Goal: Task Accomplishment & Management: Manage account settings

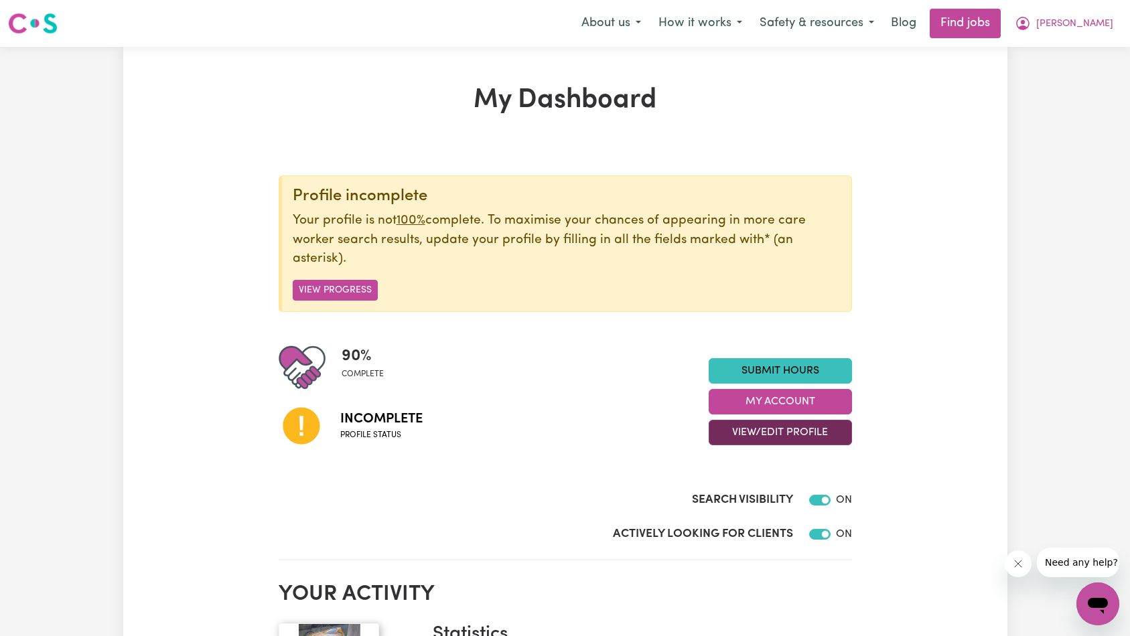
click at [744, 428] on button "View/Edit Profile" at bounding box center [780, 432] width 143 height 25
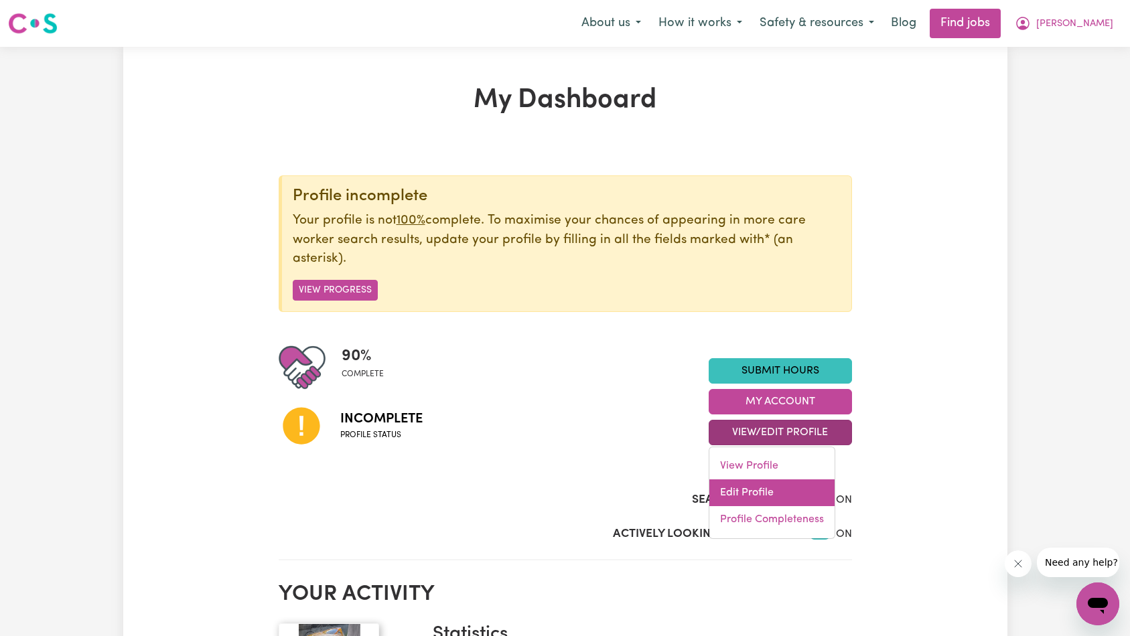
click at [780, 498] on link "Edit Profile" at bounding box center [771, 493] width 125 height 27
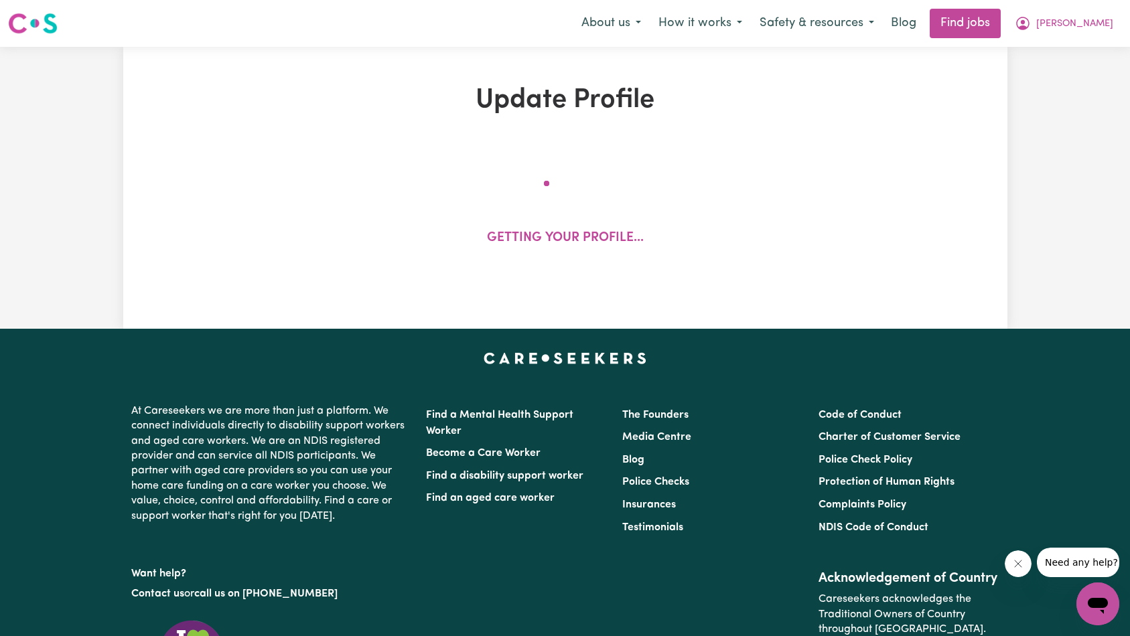
select select "[DEMOGRAPHIC_DATA]"
select select "[DEMOGRAPHIC_DATA] Citizen"
select select "Studying a healthcare related degree or qualification"
select select "54"
select select "75"
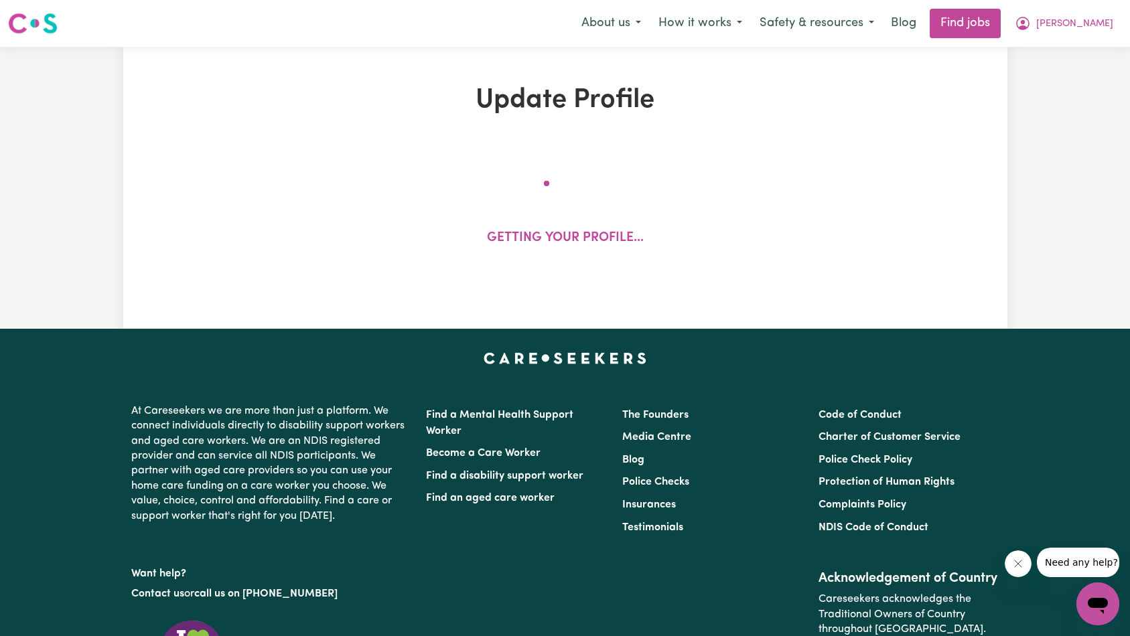
select select "87"
select select "125"
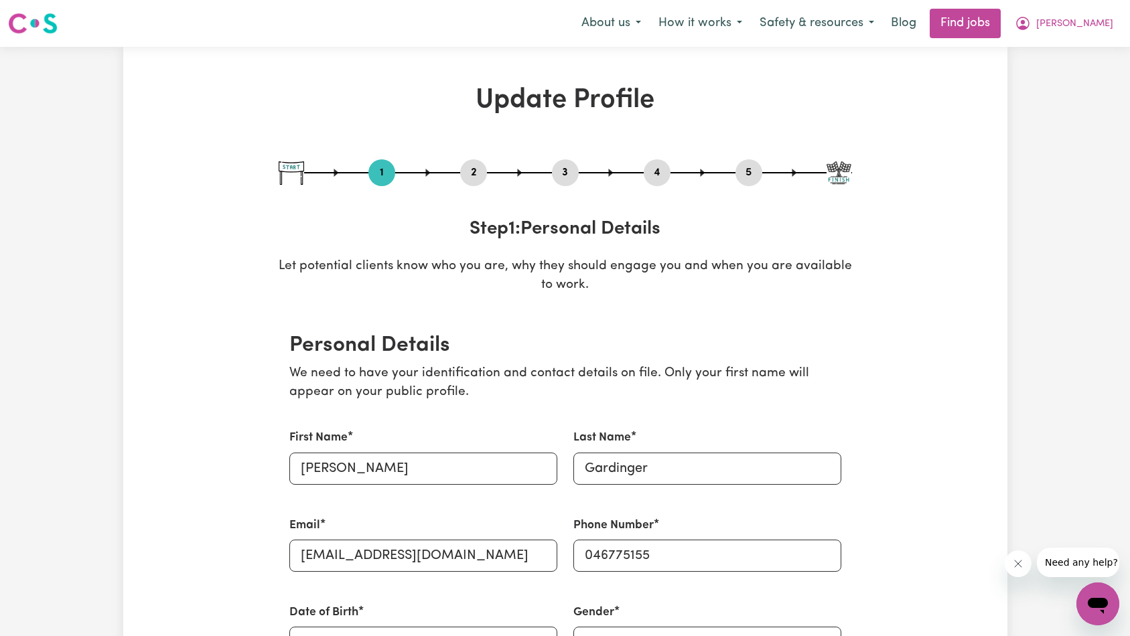
click at [752, 169] on button "5" at bounding box center [749, 172] width 27 height 17
select select "I am providing services by being employed by an organisation"
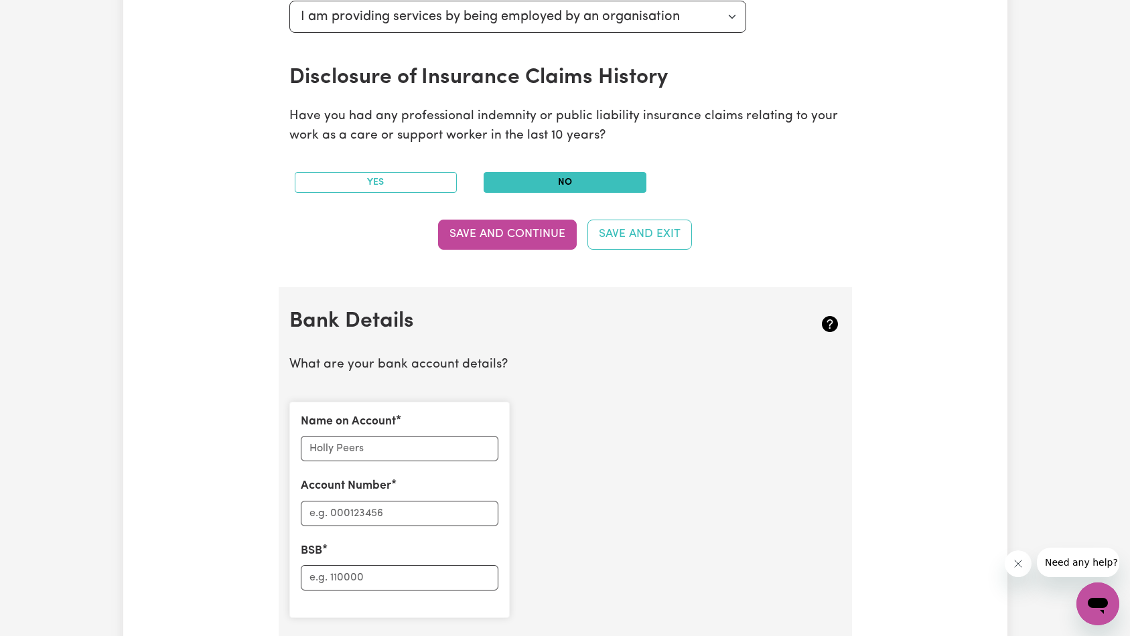
scroll to position [732, 0]
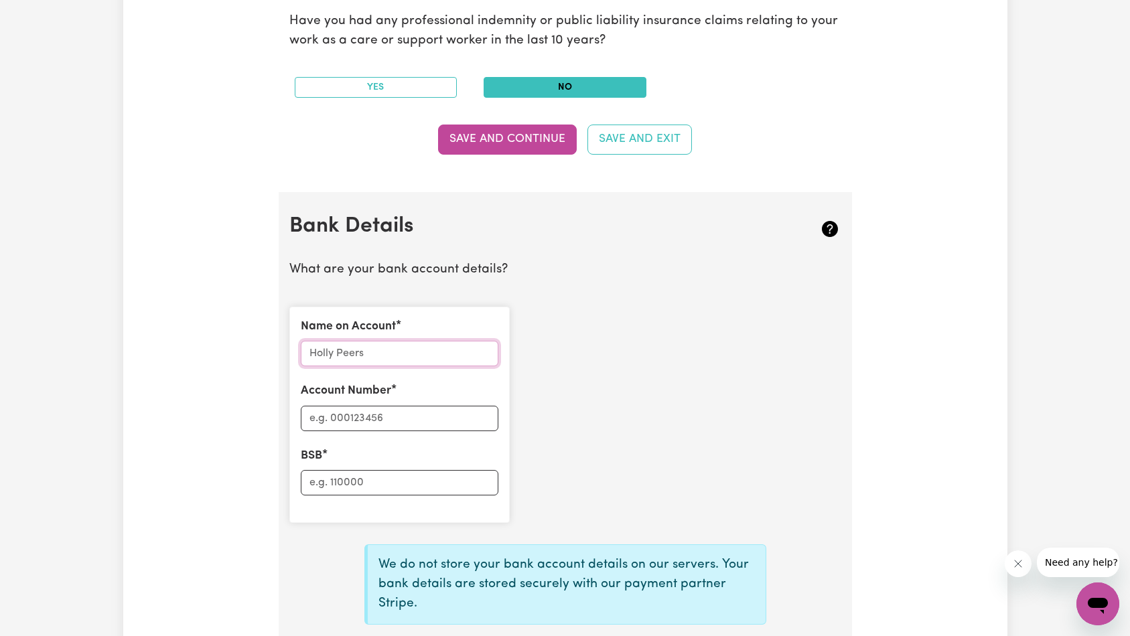
click at [397, 353] on input "Name on Account" at bounding box center [400, 353] width 198 height 25
paste input "[PERSON_NAME]"
type input "[PERSON_NAME]"
type input "455389219"
type input "112879"
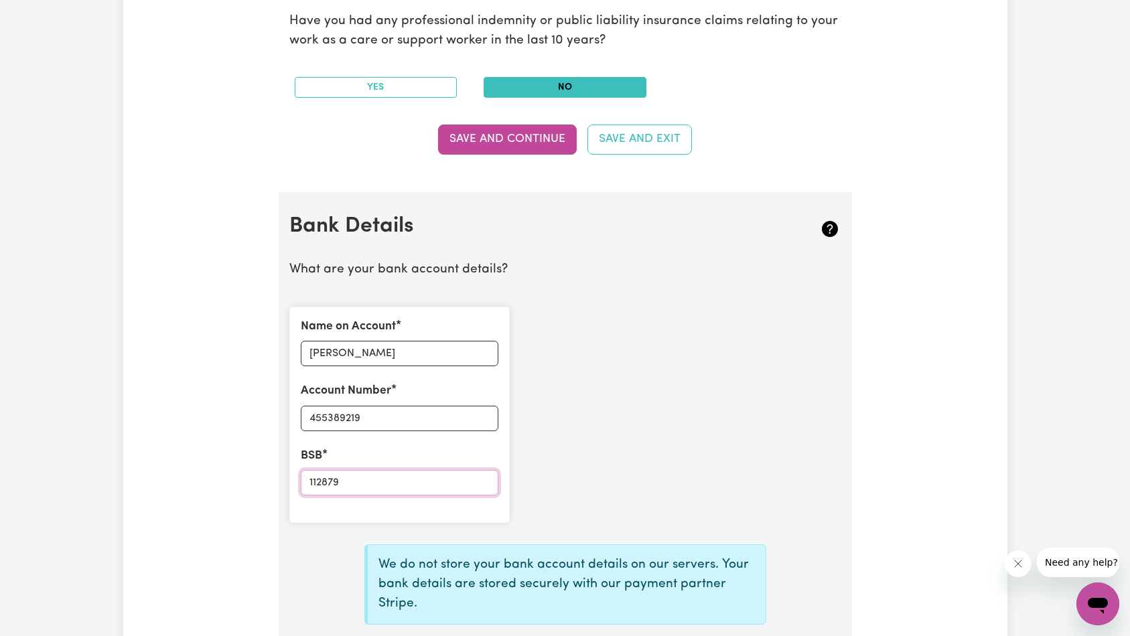
scroll to position [896, 0]
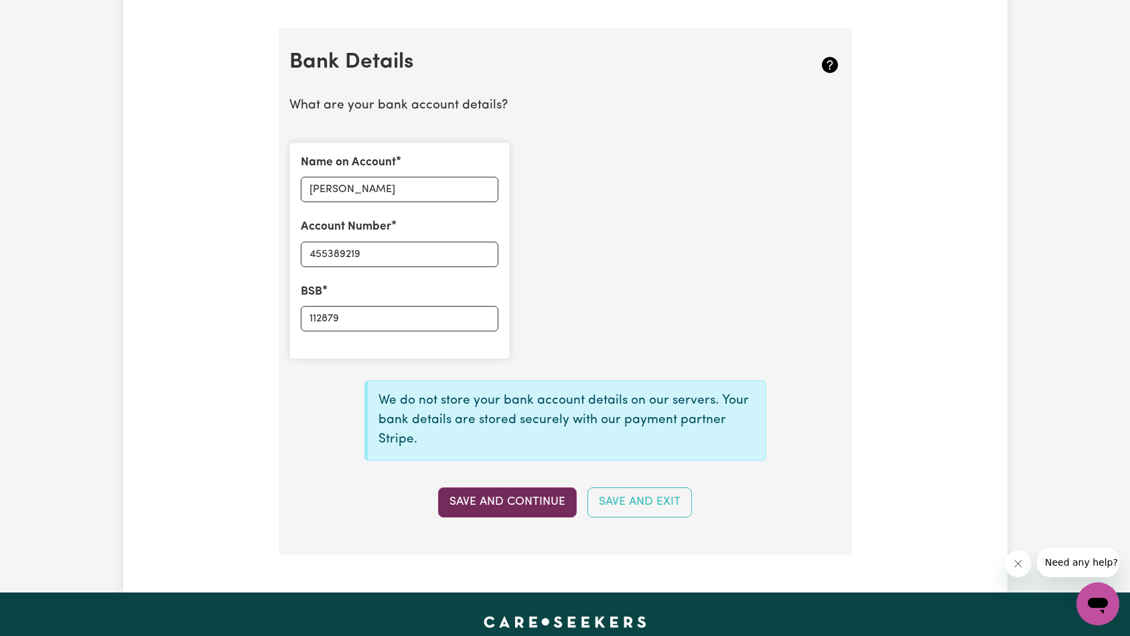
click at [530, 512] on button "Save and Continue" at bounding box center [507, 502] width 139 height 29
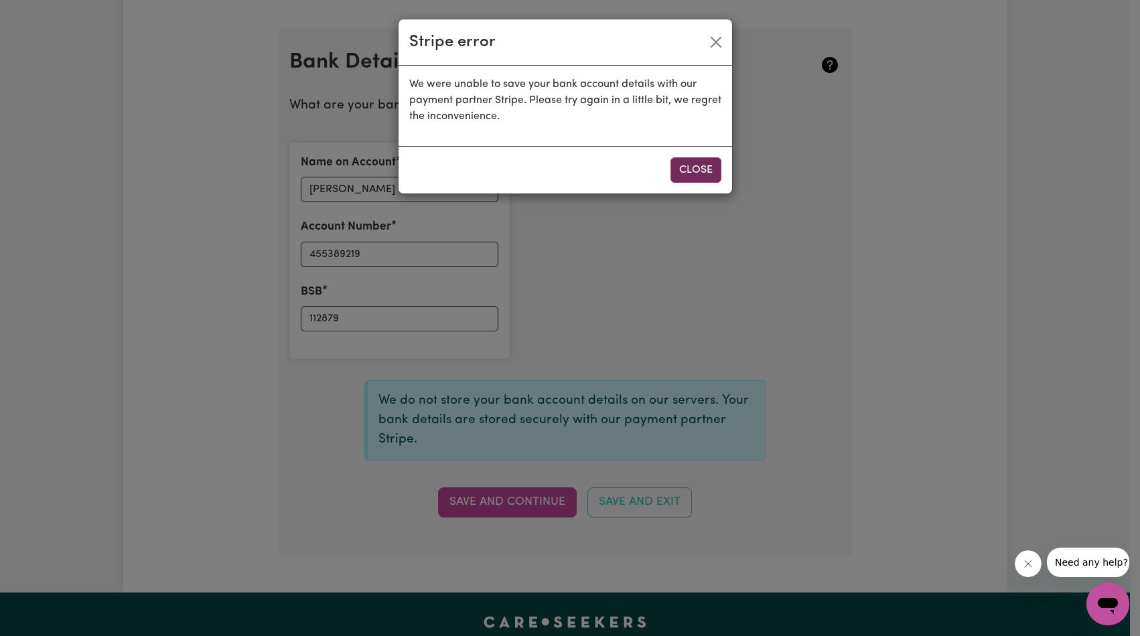
click at [687, 173] on button "Close" at bounding box center [696, 169] width 51 height 25
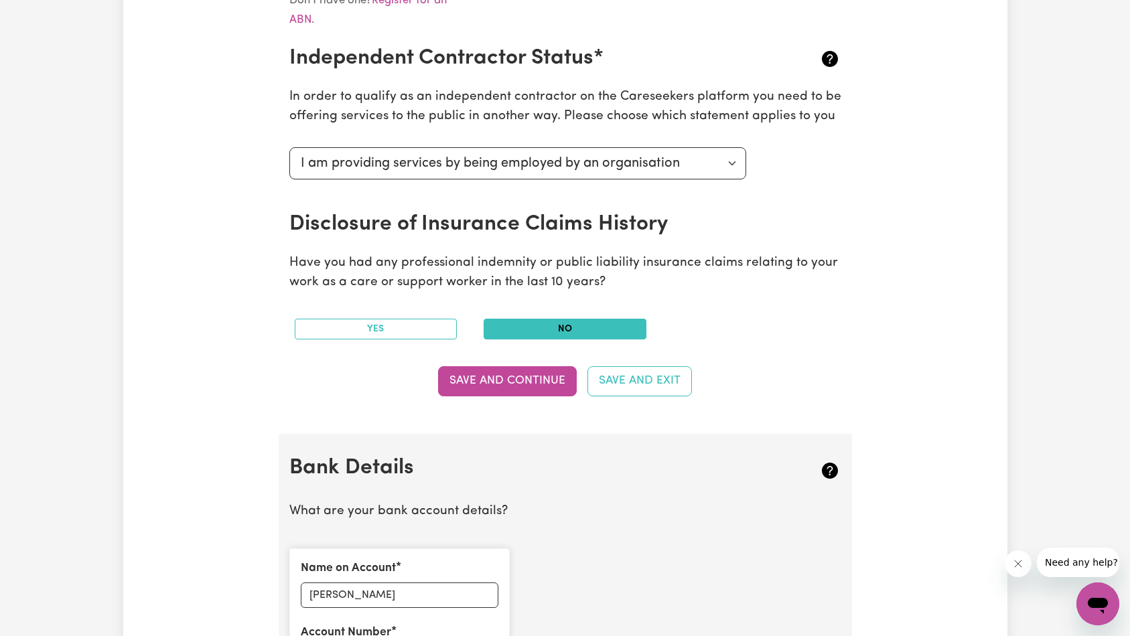
scroll to position [0, 0]
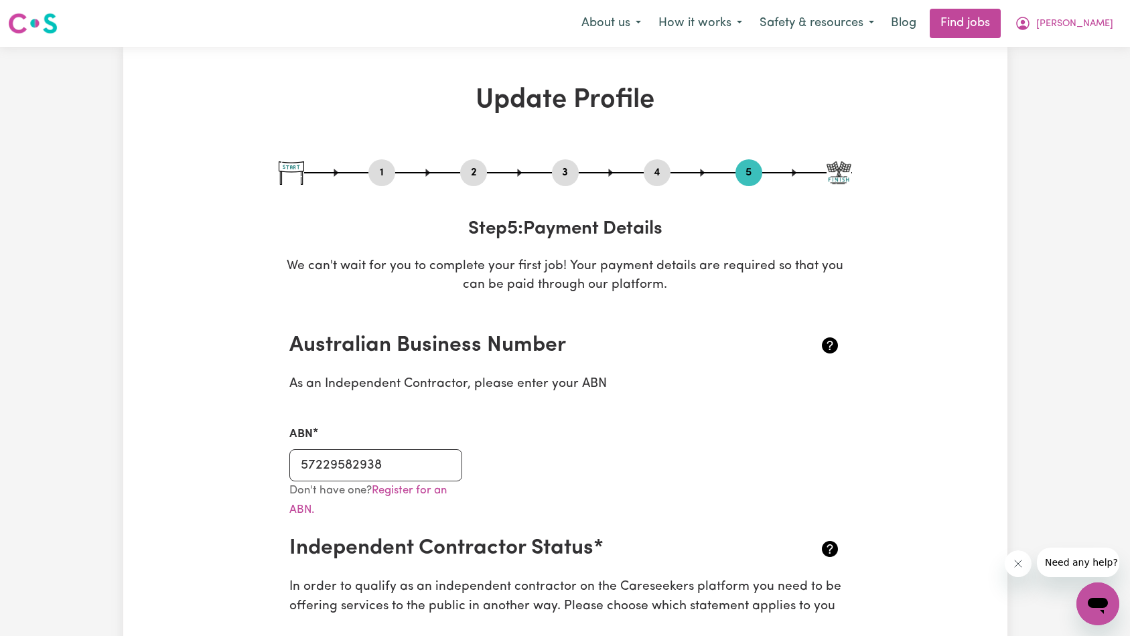
drag, startPoint x: 397, startPoint y: 170, endPoint x: 381, endPoint y: 172, distance: 16.1
click at [395, 171] on div "1 2 3 4 5" at bounding box center [565, 172] width 573 height 27
click at [377, 171] on button "1" at bounding box center [381, 172] width 27 height 17
select select "[DEMOGRAPHIC_DATA]"
select select "[DEMOGRAPHIC_DATA] Citizen"
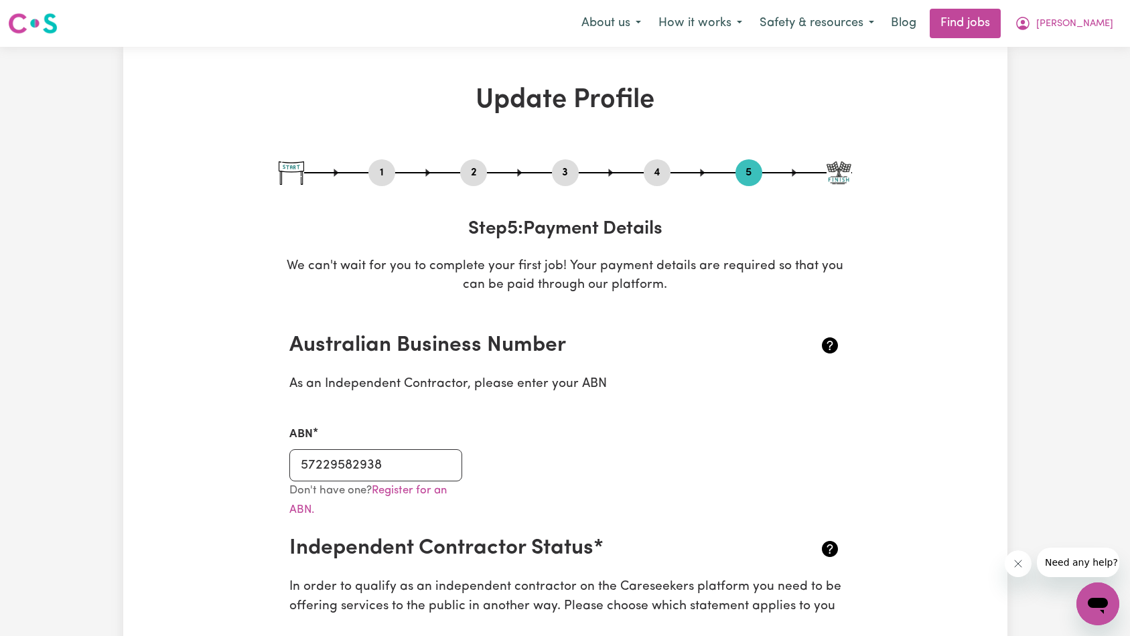
select select "Studying a healthcare related degree or qualification"
select select "54"
select select "75"
select select "87"
select select "125"
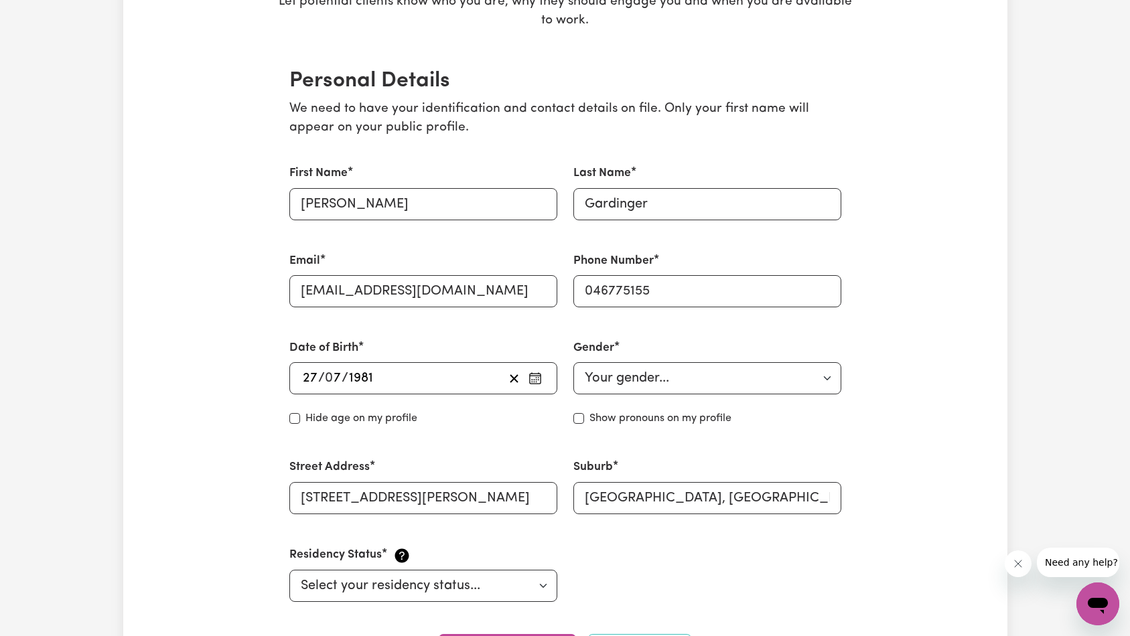
scroll to position [303, 0]
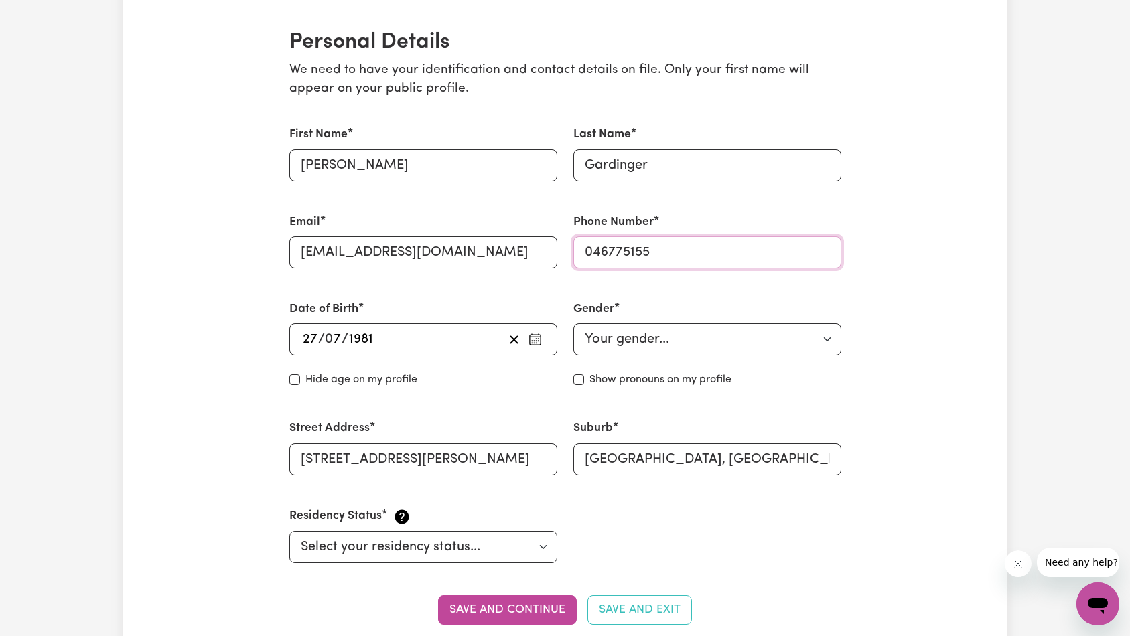
click at [636, 253] on input "046775155" at bounding box center [707, 252] width 268 height 32
click at [596, 252] on input "046775155" at bounding box center [707, 252] width 268 height 32
click at [589, 251] on input "046775155" at bounding box center [707, 252] width 268 height 32
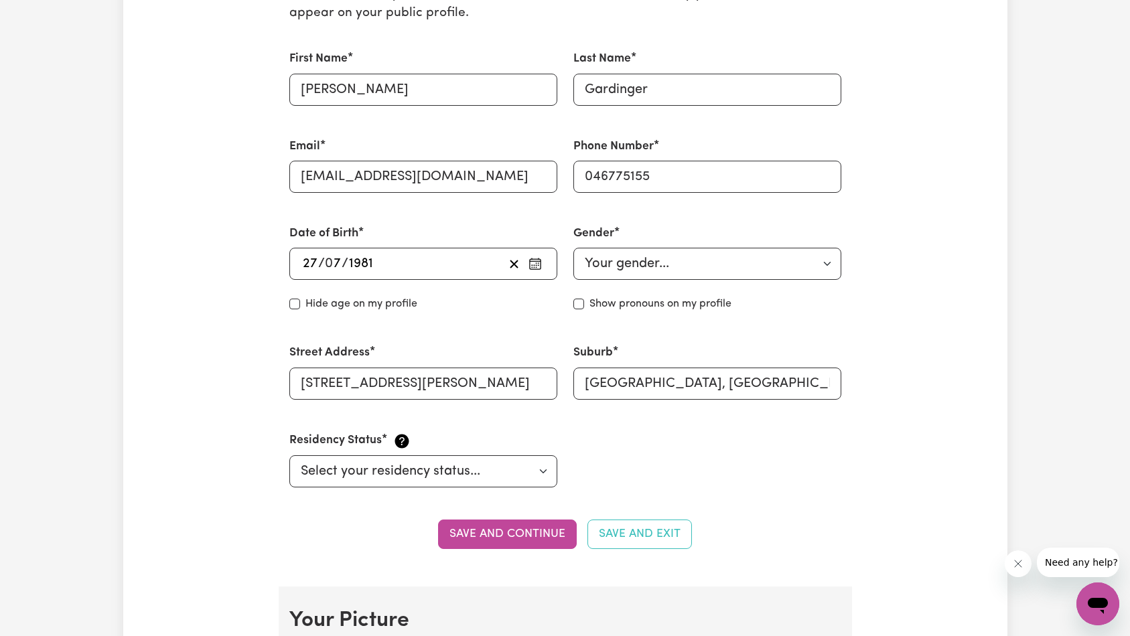
click at [539, 528] on button "Save and continue" at bounding box center [507, 534] width 139 height 29
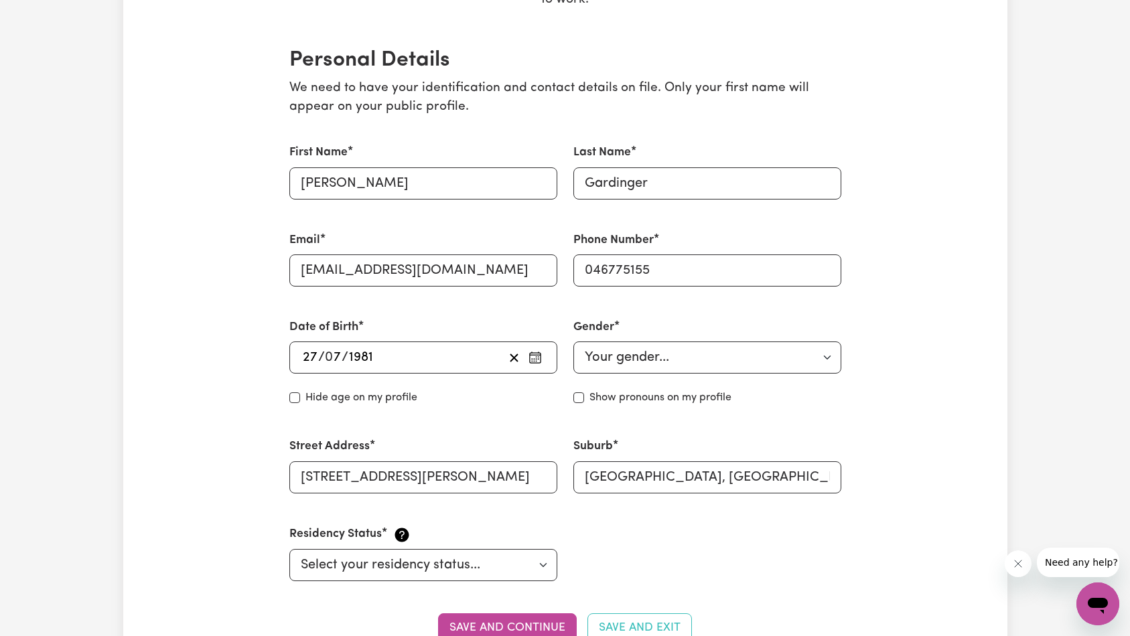
scroll to position [0, 0]
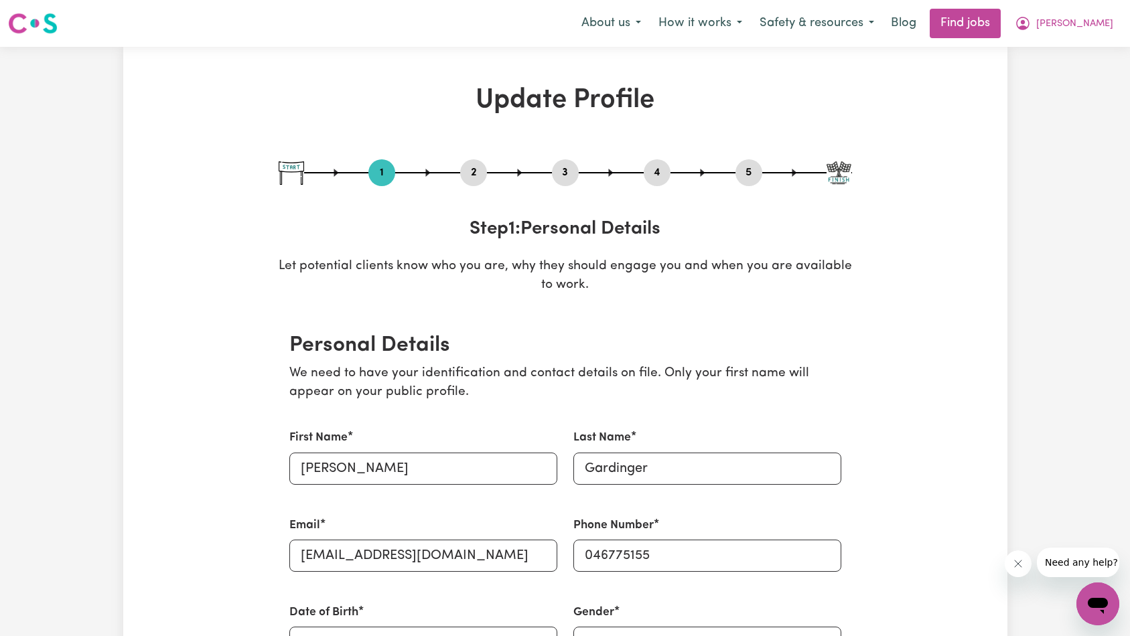
click at [746, 176] on button "5" at bounding box center [749, 172] width 27 height 17
select select "I am providing services by being employed by an organisation"
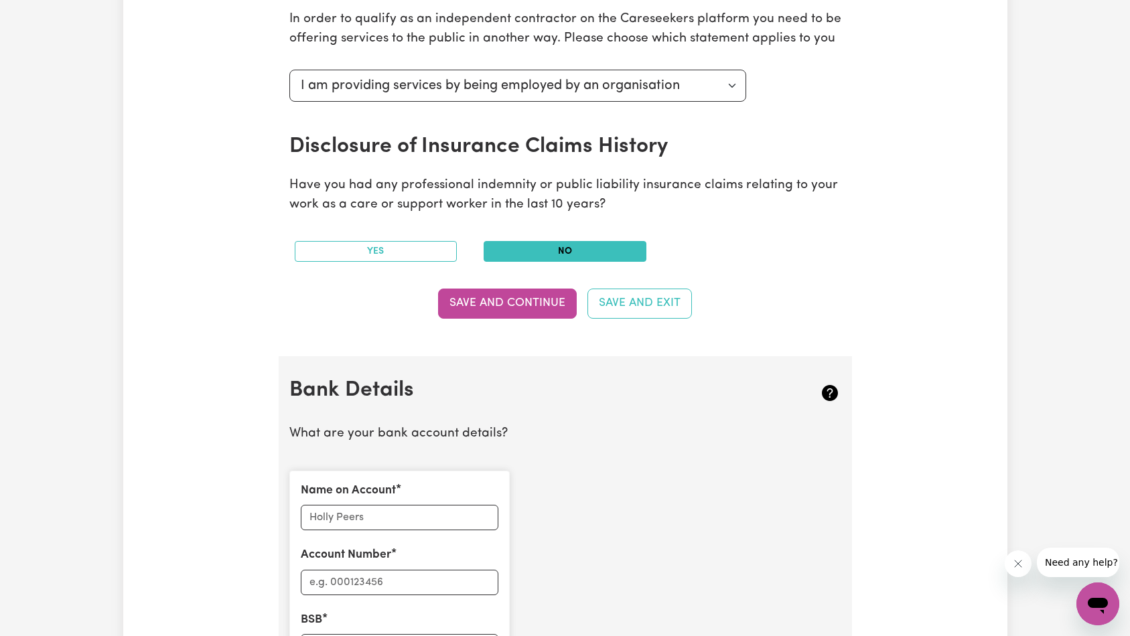
scroll to position [898, 0]
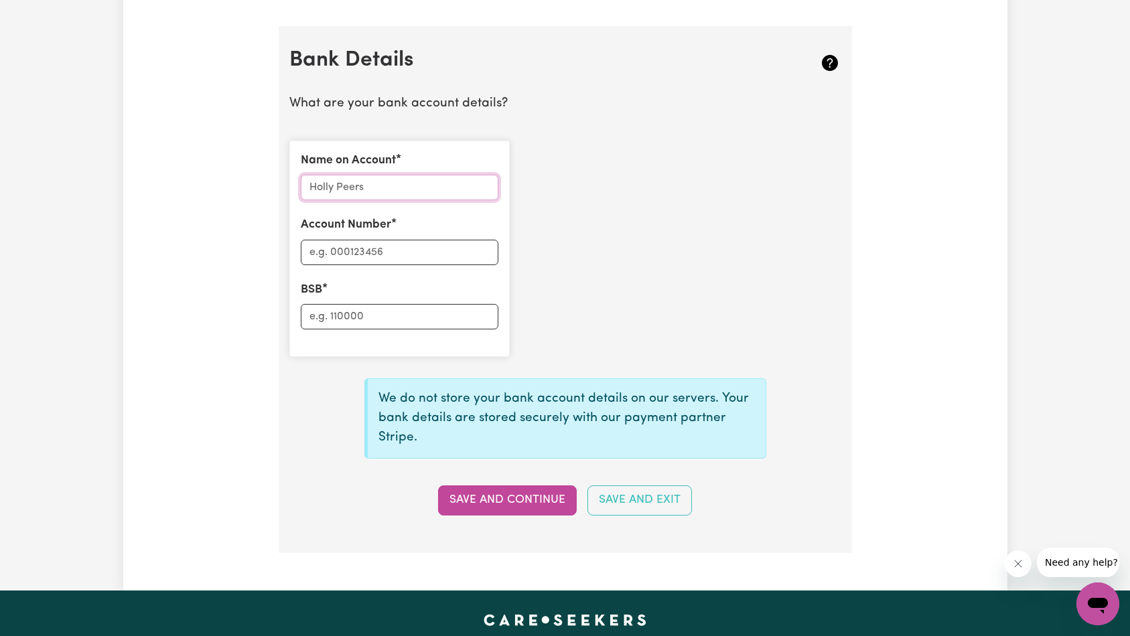
click at [397, 188] on input "Name on Account" at bounding box center [400, 187] width 198 height 25
paste input "[PERSON_NAME]"
type input "[PERSON_NAME]"
click at [402, 324] on input "BSB" at bounding box center [400, 316] width 198 height 25
paste input "112879"
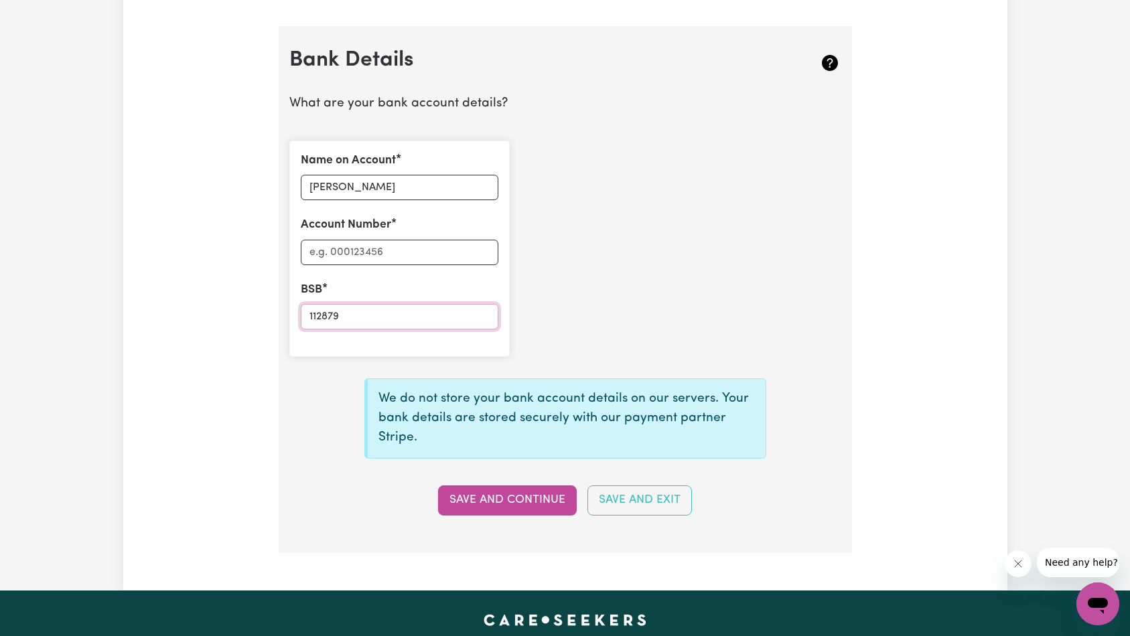
type input "112879"
click at [402, 261] on input "Account Number" at bounding box center [400, 252] width 198 height 25
paste input "455389219"
type input "455389219"
click at [496, 490] on button "Save and Continue" at bounding box center [507, 500] width 139 height 29
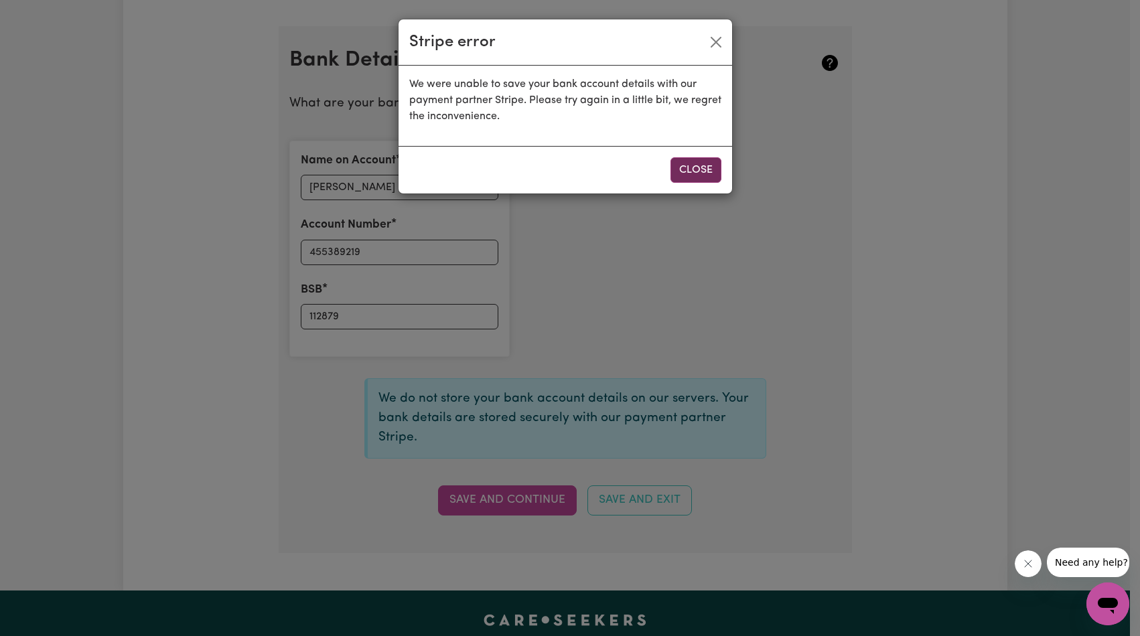
click at [689, 163] on button "Close" at bounding box center [696, 169] width 51 height 25
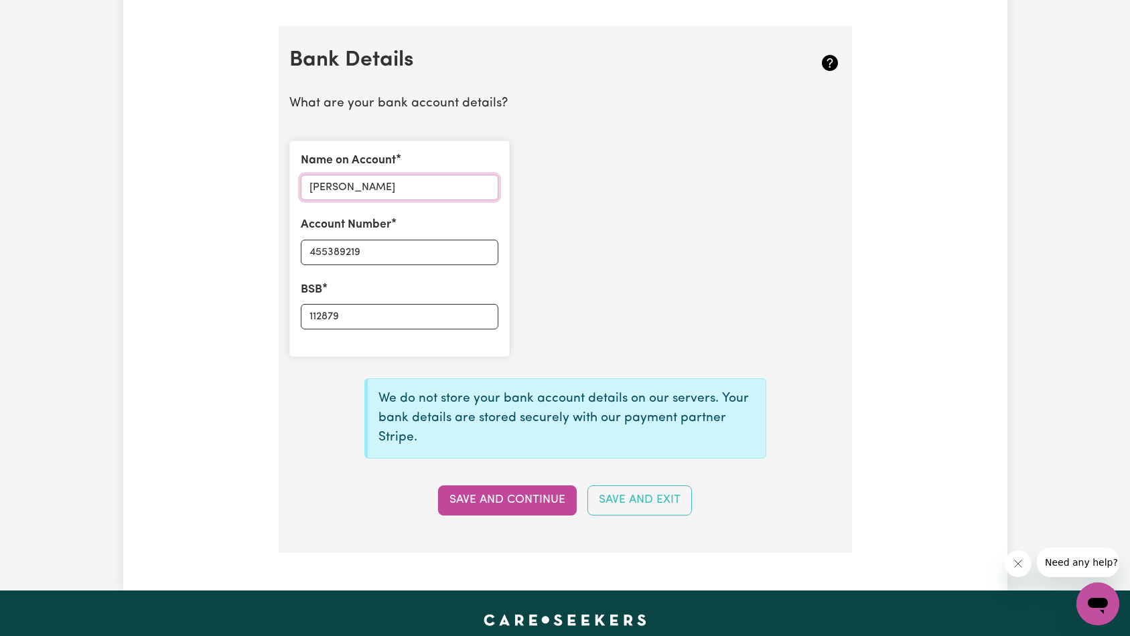
click at [356, 189] on input "[PERSON_NAME]" at bounding box center [400, 187] width 198 height 25
type input "[PERSON_NAME]"
click at [474, 490] on button "Save and Continue" at bounding box center [507, 500] width 139 height 29
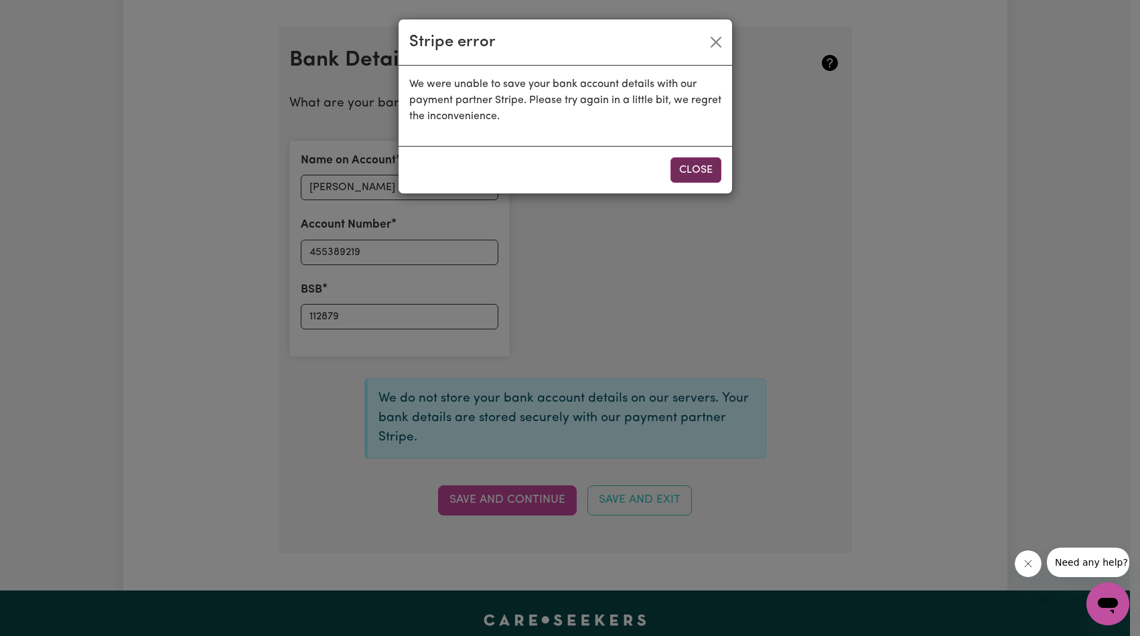
click at [689, 180] on button "Close" at bounding box center [696, 169] width 51 height 25
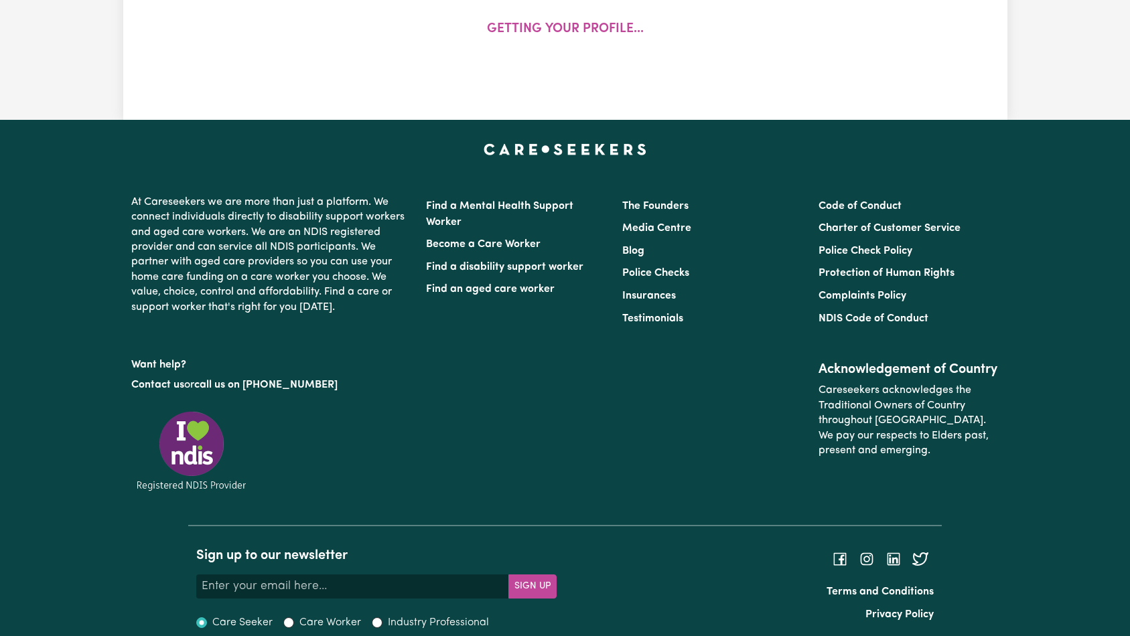
select select "[DEMOGRAPHIC_DATA]"
select select "[DEMOGRAPHIC_DATA] Citizen"
select select "Studying a healthcare related degree or qualification"
select select "54"
select select "75"
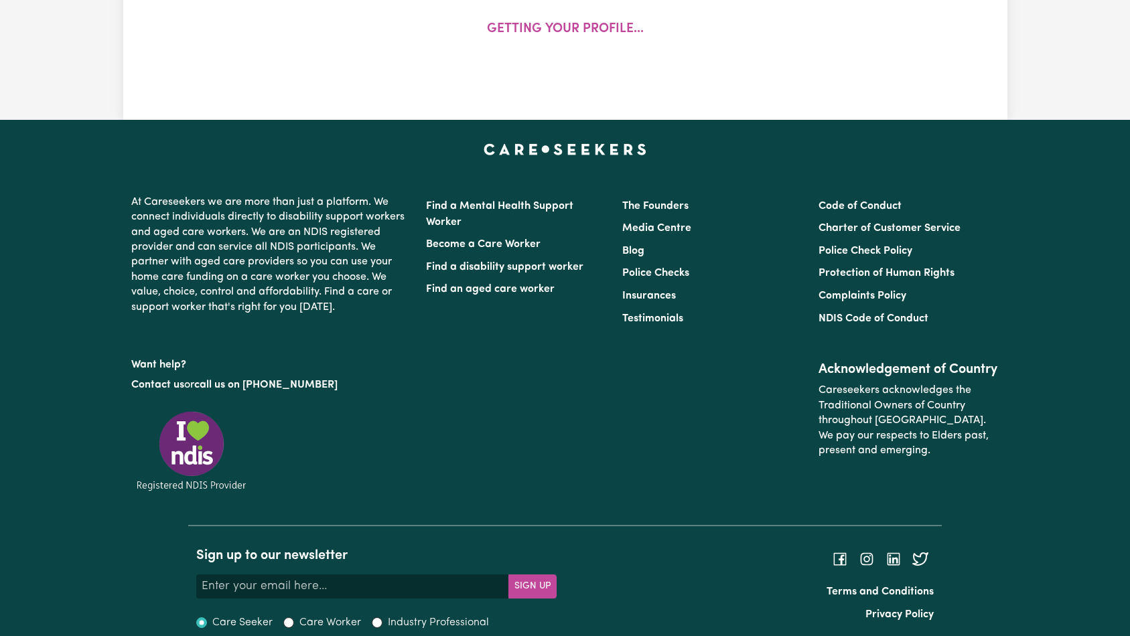
select select "87"
select select "125"
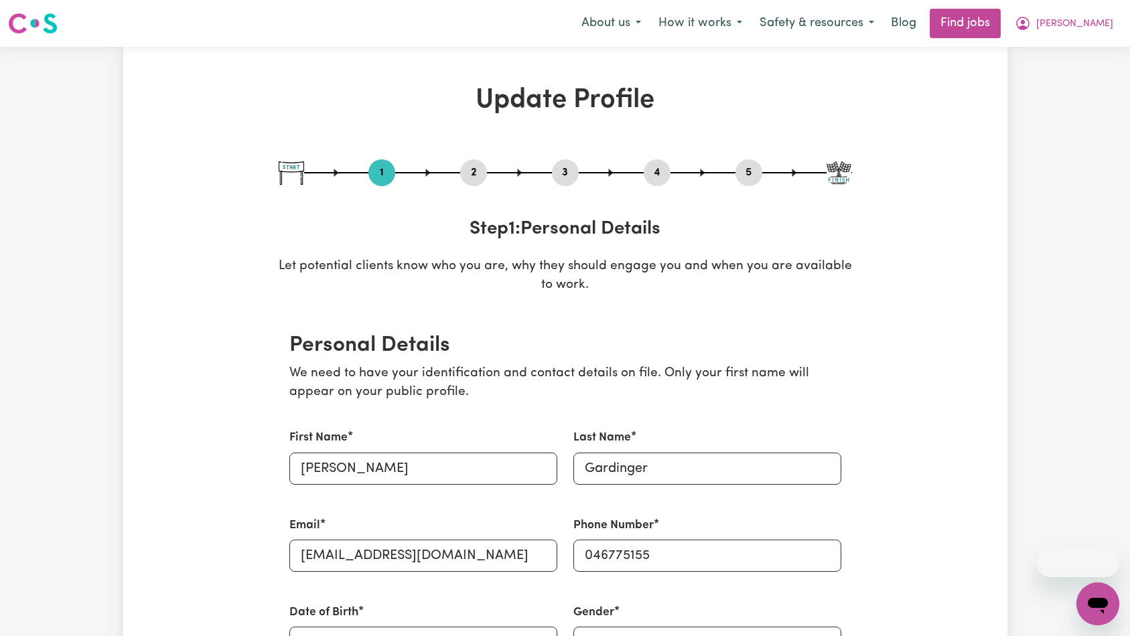
click at [742, 176] on button "5" at bounding box center [749, 172] width 27 height 17
select select "I am providing services by being employed by an organisation"
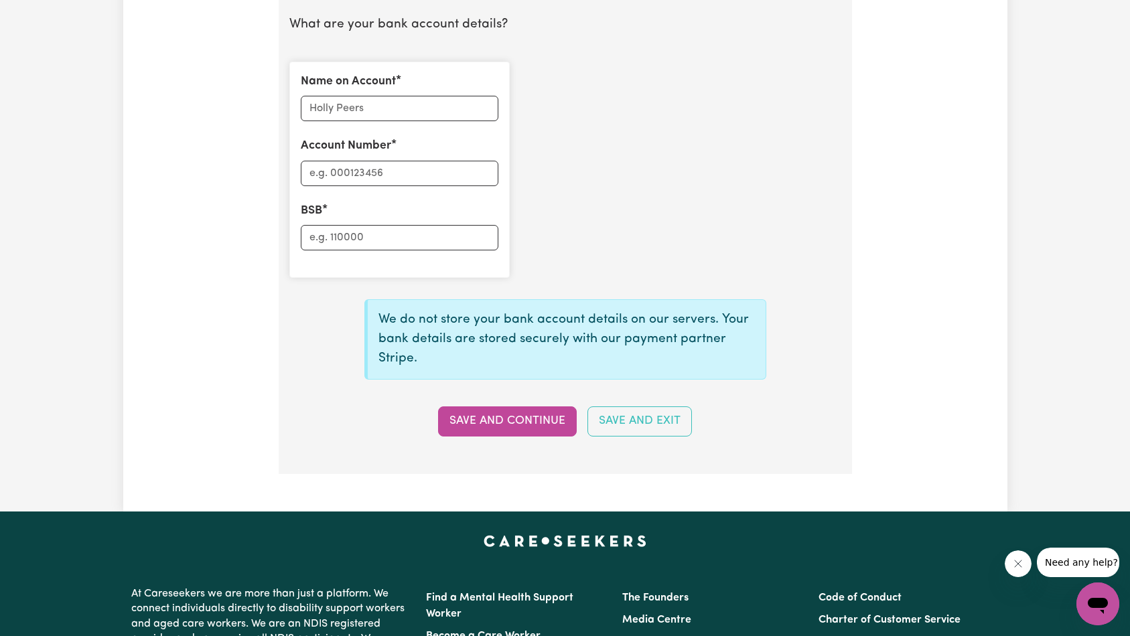
scroll to position [927, 0]
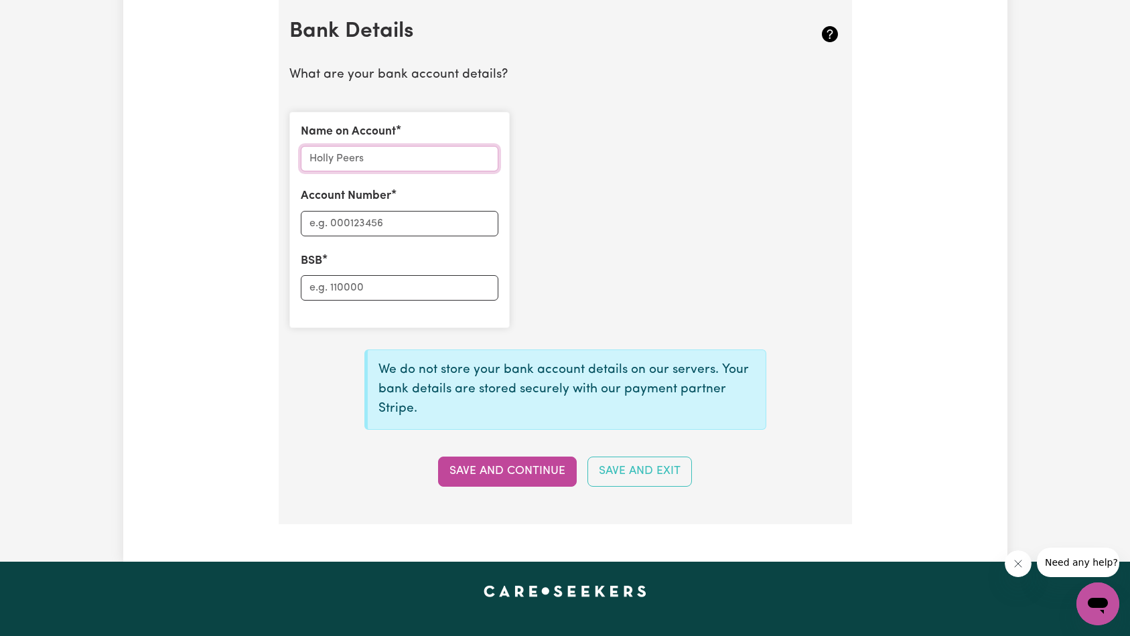
click at [431, 165] on input "Name on Account" at bounding box center [400, 158] width 198 height 25
paste input "[PERSON_NAME]"
type input "[PERSON_NAME]"
click at [410, 289] on input "BSB" at bounding box center [400, 287] width 198 height 25
paste input "112879"
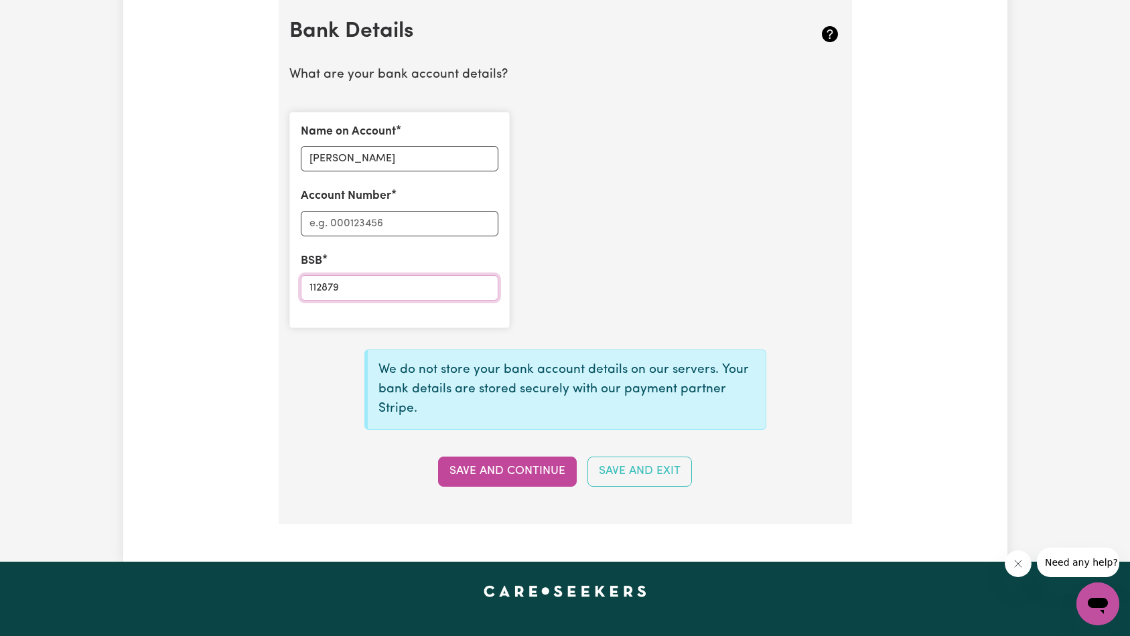
type input "112879"
click at [422, 225] on input "Account Number" at bounding box center [400, 223] width 198 height 25
paste input "455389219"
type input "455389219"
click at [526, 476] on button "Save and Continue" at bounding box center [507, 471] width 139 height 29
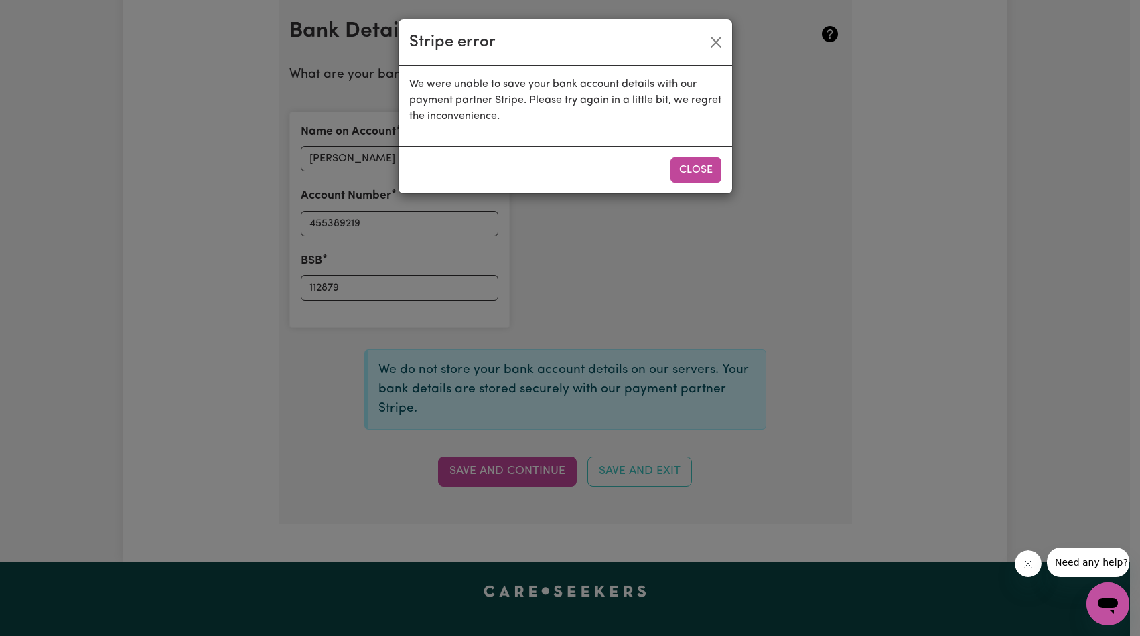
click at [726, 160] on div "Close" at bounding box center [566, 170] width 334 height 48
click at [693, 166] on button "Close" at bounding box center [696, 169] width 51 height 25
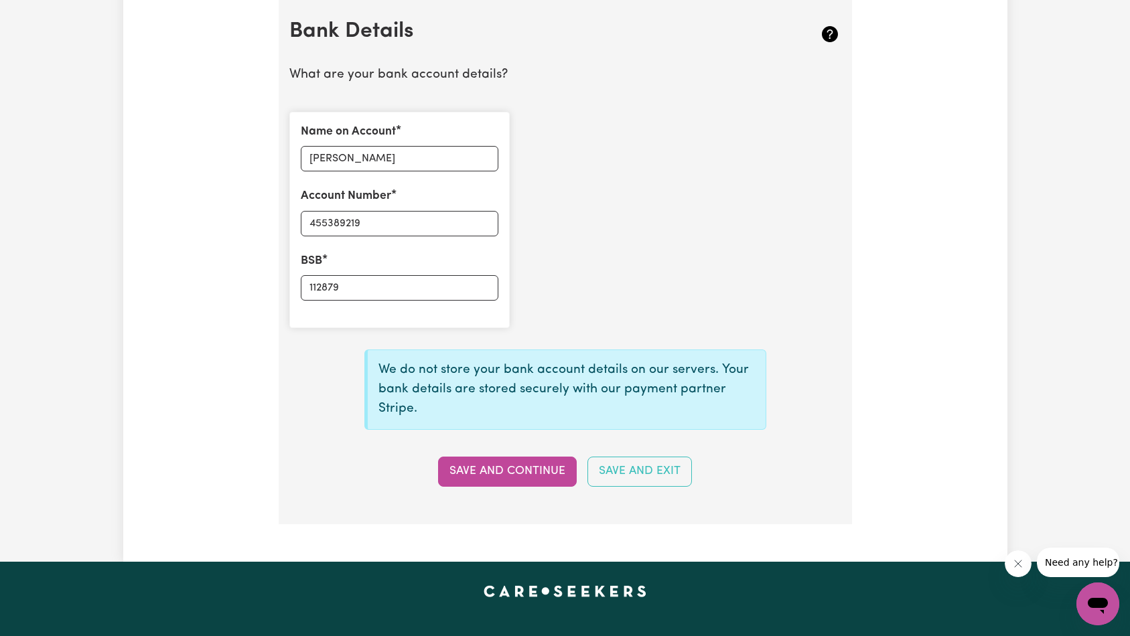
scroll to position [0, 0]
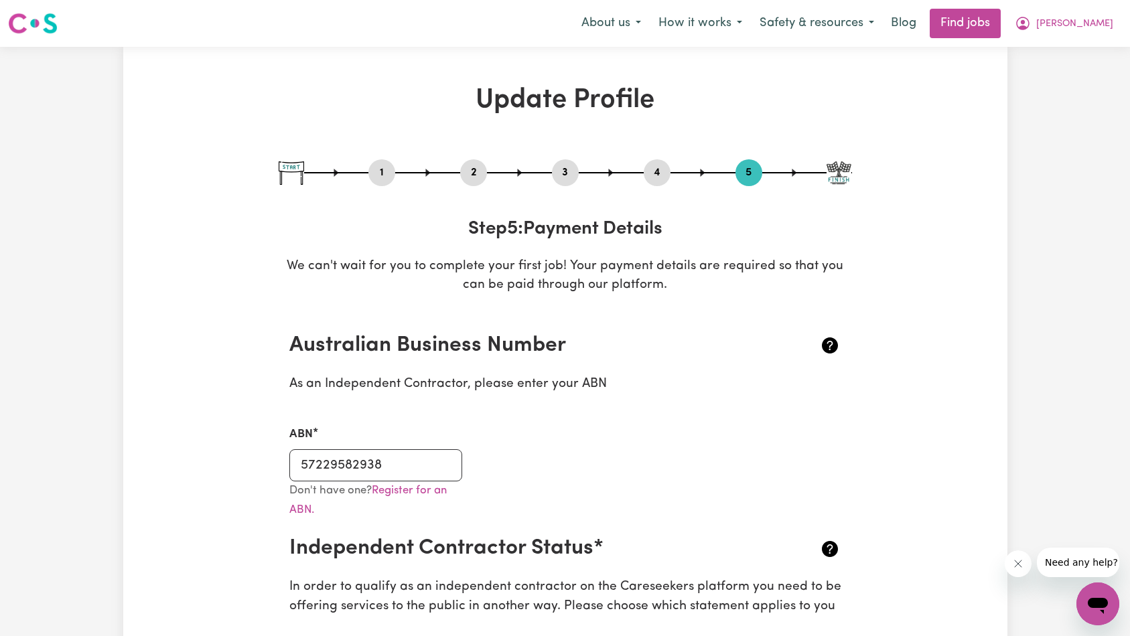
click at [377, 176] on button "1" at bounding box center [381, 172] width 27 height 17
select select "[DEMOGRAPHIC_DATA]"
select select "[DEMOGRAPHIC_DATA] Citizen"
select select "Studying a healthcare related degree or qualification"
select select "54"
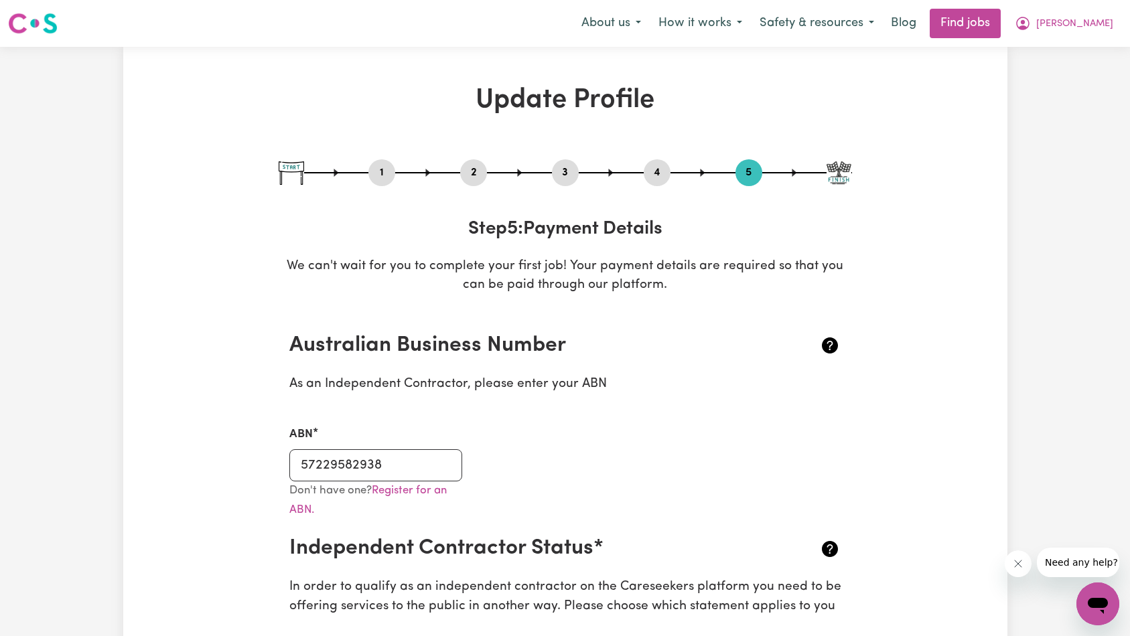
select select "75"
select select "87"
select select "125"
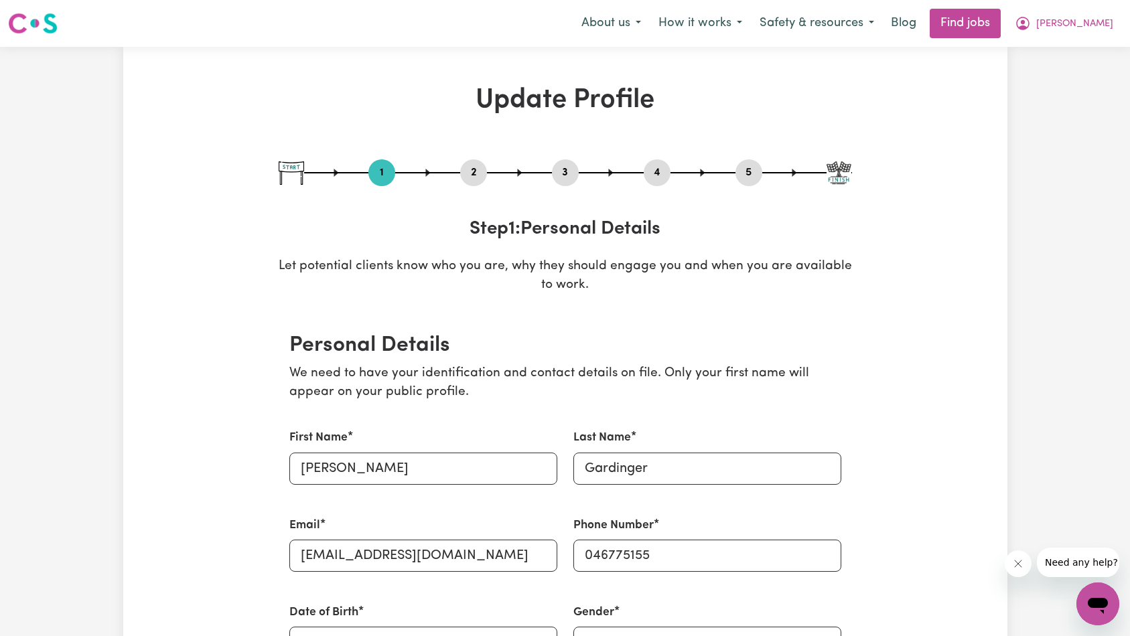
scroll to position [134, 0]
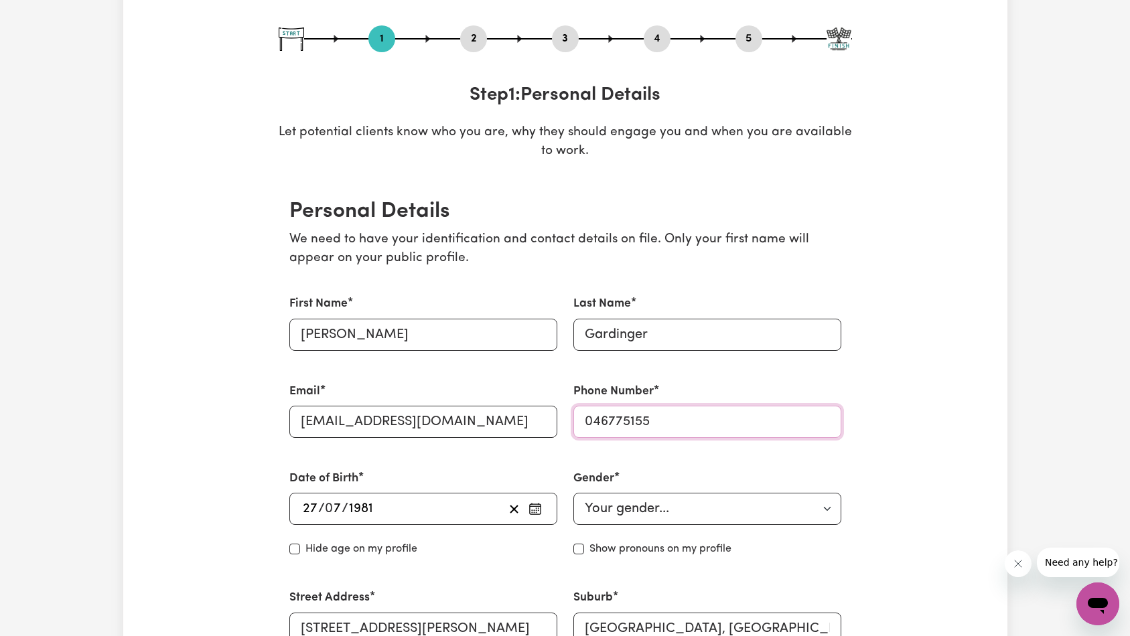
click at [686, 429] on input "046775155" at bounding box center [707, 422] width 268 height 32
